Goal: Find specific fact: Find contact information

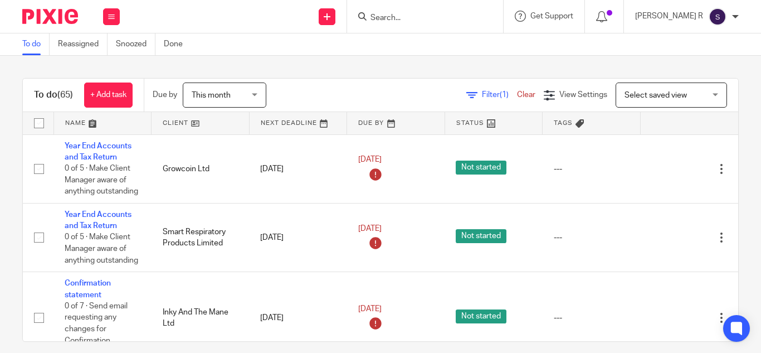
click at [419, 18] on input "Search" at bounding box center [420, 18] width 100 height 10
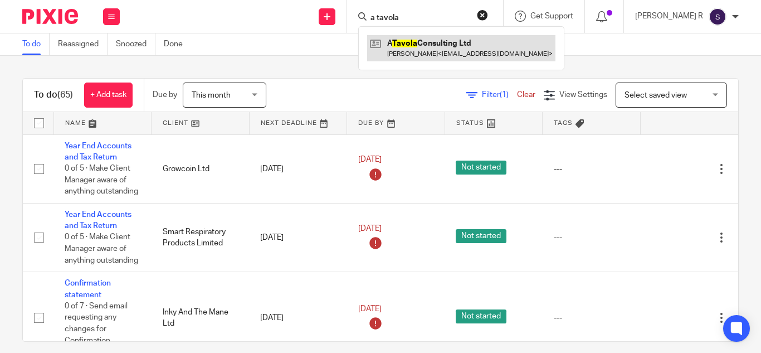
type input "a tavola"
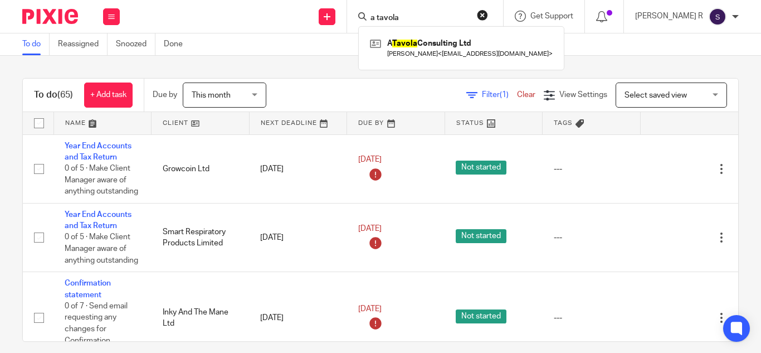
drag, startPoint x: 307, startPoint y: 46, endPoint x: 320, endPoint y: 40, distance: 14.2
click at [307, 46] on div "To do Reassigned Snoozed Done" at bounding box center [380, 44] width 761 height 22
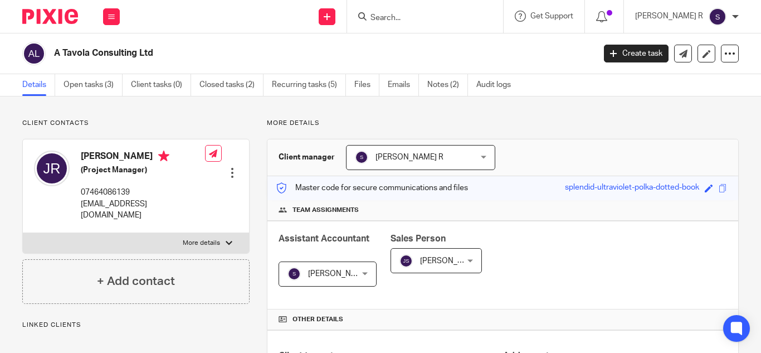
scroll to position [408, 0]
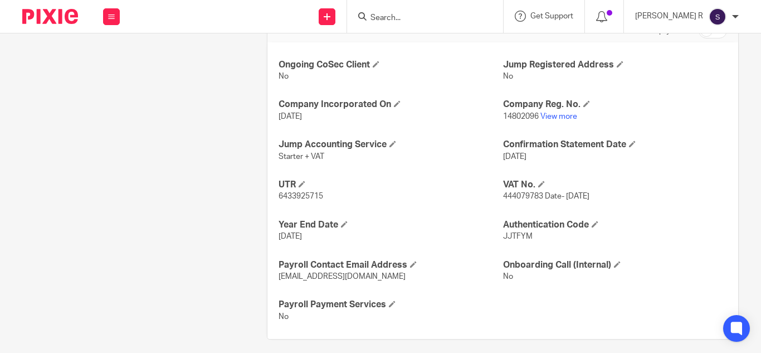
scroll to position [400, 0]
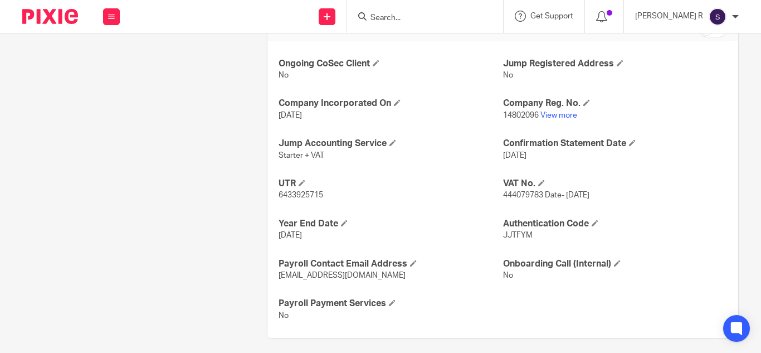
click at [302, 196] on span "6433925715" at bounding box center [301, 195] width 45 height 8
copy p "6433925715"
click at [552, 116] on link "View more" at bounding box center [559, 115] width 37 height 8
